Goal: Task Accomplishment & Management: Manage account settings

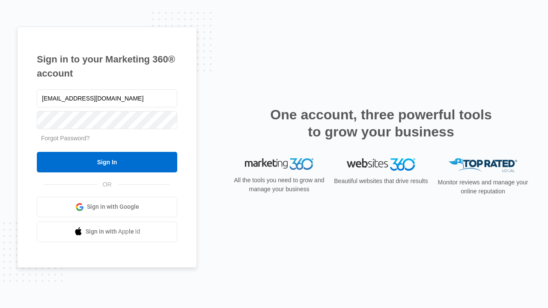
type input "[EMAIL_ADDRESS][DOMAIN_NAME]"
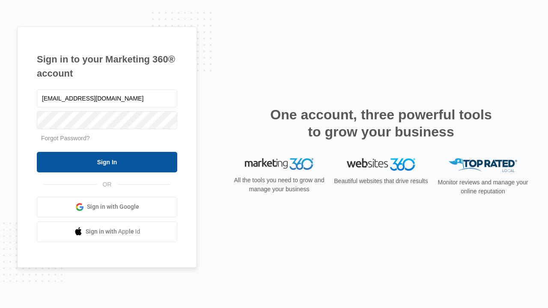
click at [107, 162] on input "Sign In" at bounding box center [107, 162] width 140 height 21
